Goal: Find specific page/section: Find specific page/section

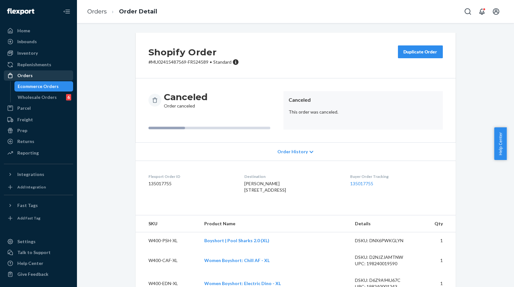
click at [20, 77] on div "Orders" at bounding box center [24, 75] width 15 height 6
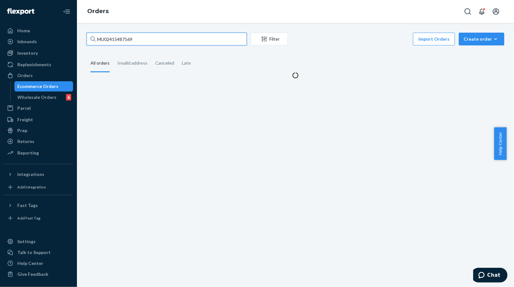
click at [187, 40] on input "MU02415487569" at bounding box center [166, 39] width 160 height 13
paste input "10001"
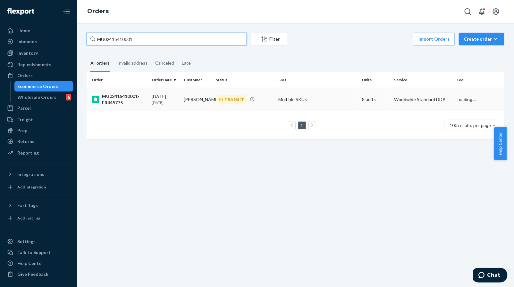
type input "MU02415410001"
click at [191, 98] on td "[PERSON_NAME]" at bounding box center [197, 99] width 32 height 23
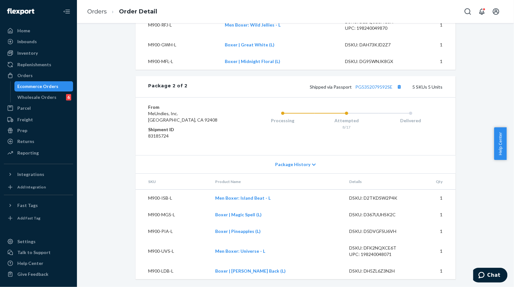
scroll to position [533, 0]
click at [145, 198] on td "M900-ISB-L" at bounding box center [173, 198] width 74 height 17
drag, startPoint x: 144, startPoint y: 200, endPoint x: 175, endPoint y: 200, distance: 31.1
click at [175, 200] on td "M900-ISB-L" at bounding box center [173, 198] width 74 height 17
copy td "M900-ISB-L"
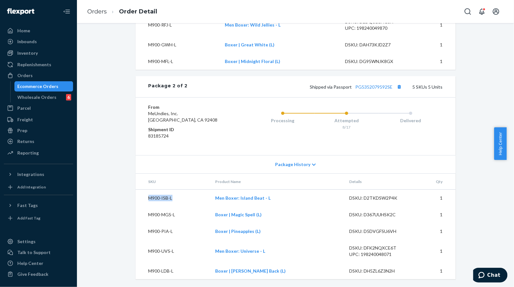
copy td "M900-ISB-L"
drag, startPoint x: 145, startPoint y: 215, endPoint x: 179, endPoint y: 215, distance: 33.6
click at [179, 215] on td "M900-MGS-L" at bounding box center [173, 215] width 74 height 17
copy td "M900-MGS-L"
drag, startPoint x: 145, startPoint y: 233, endPoint x: 177, endPoint y: 233, distance: 32.0
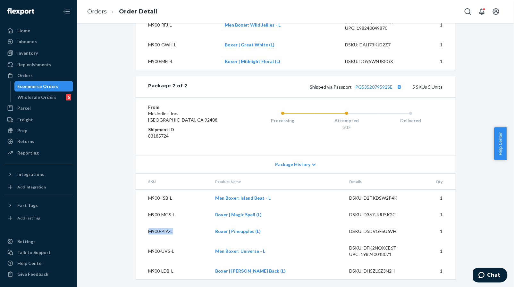
click at [177, 233] on td "M900-PIA-L" at bounding box center [173, 231] width 74 height 17
copy td "M900-PIA-L"
drag, startPoint x: 143, startPoint y: 251, endPoint x: 189, endPoint y: 251, distance: 46.1
click at [189, 251] on td "M900-UVS-L" at bounding box center [173, 251] width 74 height 23
copy td "M900-UVS-L"
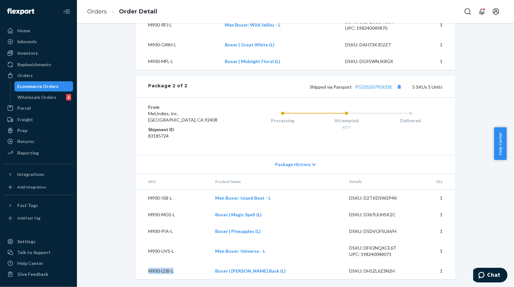
drag, startPoint x: 144, startPoint y: 273, endPoint x: 181, endPoint y: 267, distance: 37.3
click at [181, 267] on td "M900-LDB-L" at bounding box center [173, 271] width 74 height 17
copy td "M900-LDB-L"
